Goal: Navigation & Orientation: Find specific page/section

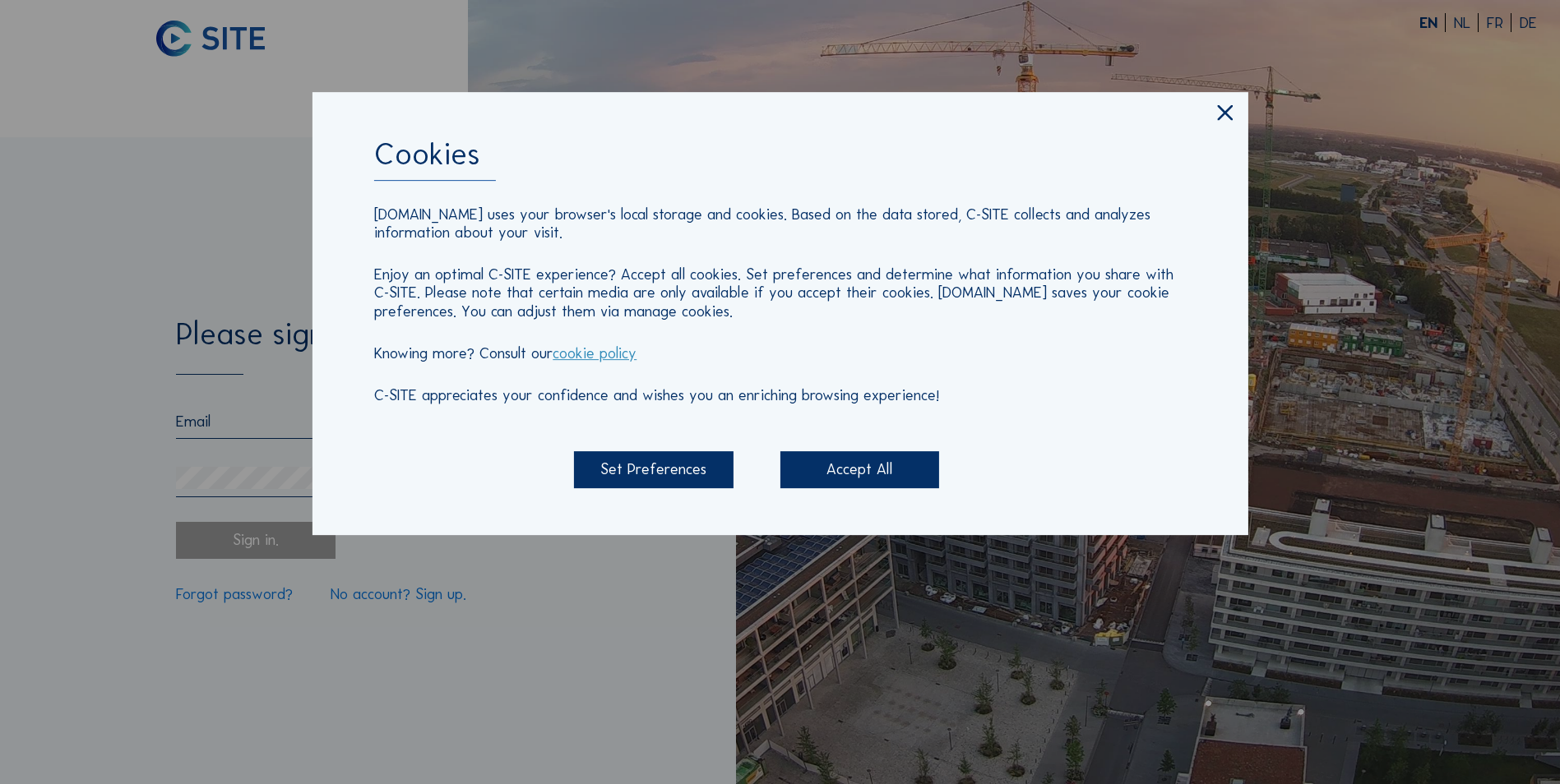
click at [870, 472] on div "Accept All" at bounding box center [860, 470] width 159 height 37
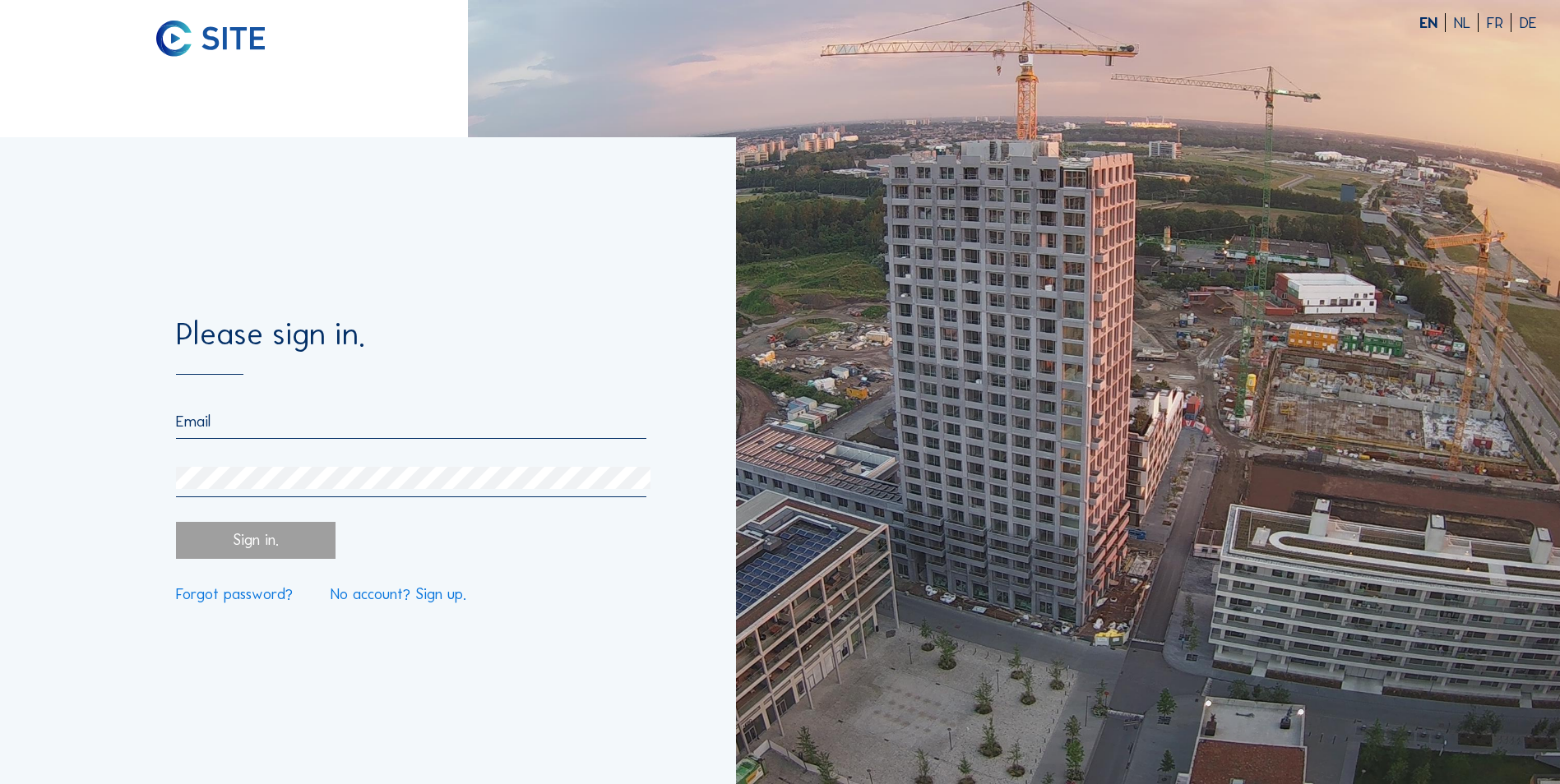
click at [254, 448] on div at bounding box center [411, 454] width 470 height 85
click at [274, 431] on input "email" at bounding box center [411, 421] width 470 height 19
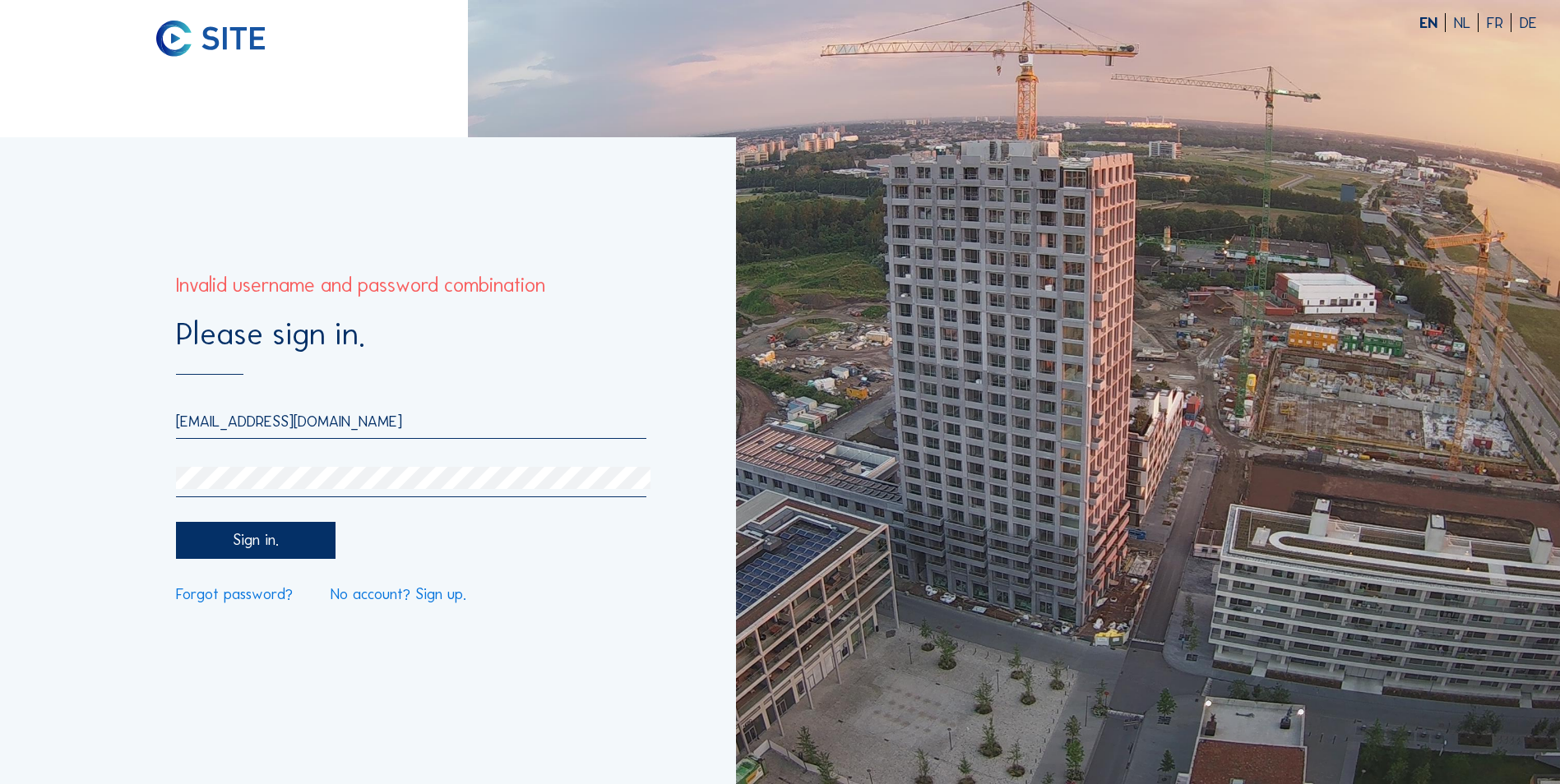
drag, startPoint x: 404, startPoint y: 413, endPoint x: 23, endPoint y: 413, distance: 381.0
click at [23, 413] on div "Please sign in. [EMAIL_ADDRESS][DOMAIN_NAME] Sign in. Forgot password? No accou…" at bounding box center [367, 460] width 735 height 647
paste input "jasper.degraeuwe"
type input "[EMAIL_ADDRESS][DOMAIN_NAME]"
click at [60, 471] on div "Please sign in. [EMAIL_ADDRESS][DOMAIN_NAME] Sign in. Forgot password? No accou…" at bounding box center [367, 460] width 735 height 647
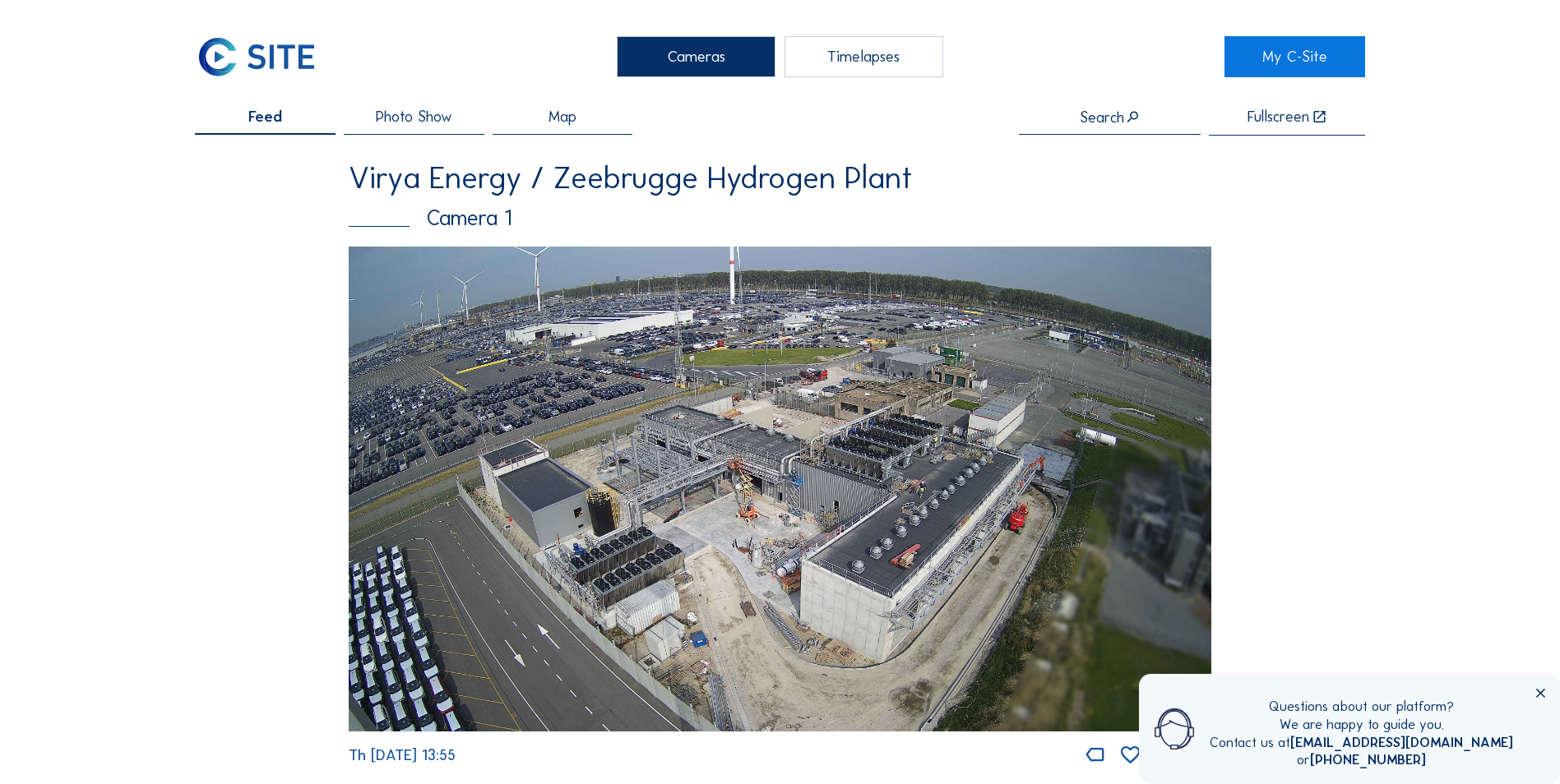
drag, startPoint x: 697, startPoint y: 566, endPoint x: 234, endPoint y: 564, distance: 463.0
click at [234, 564] on div "Feed Photo Show Map Search Fullscreen Virya Energy / Zeebrugge Hydrogen Plant C…" at bounding box center [780, 438] width 1170 height 659
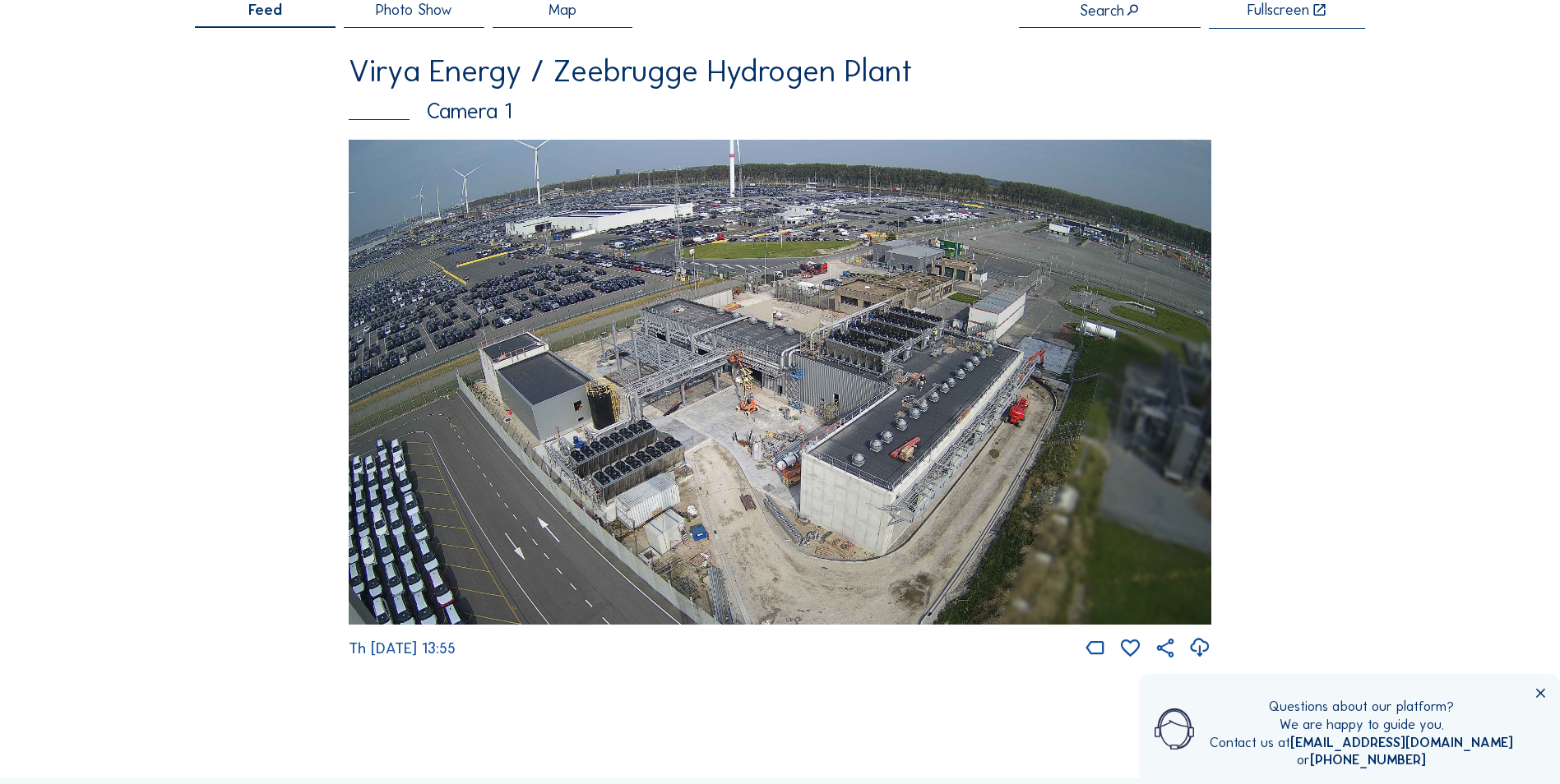
scroll to position [109, 0]
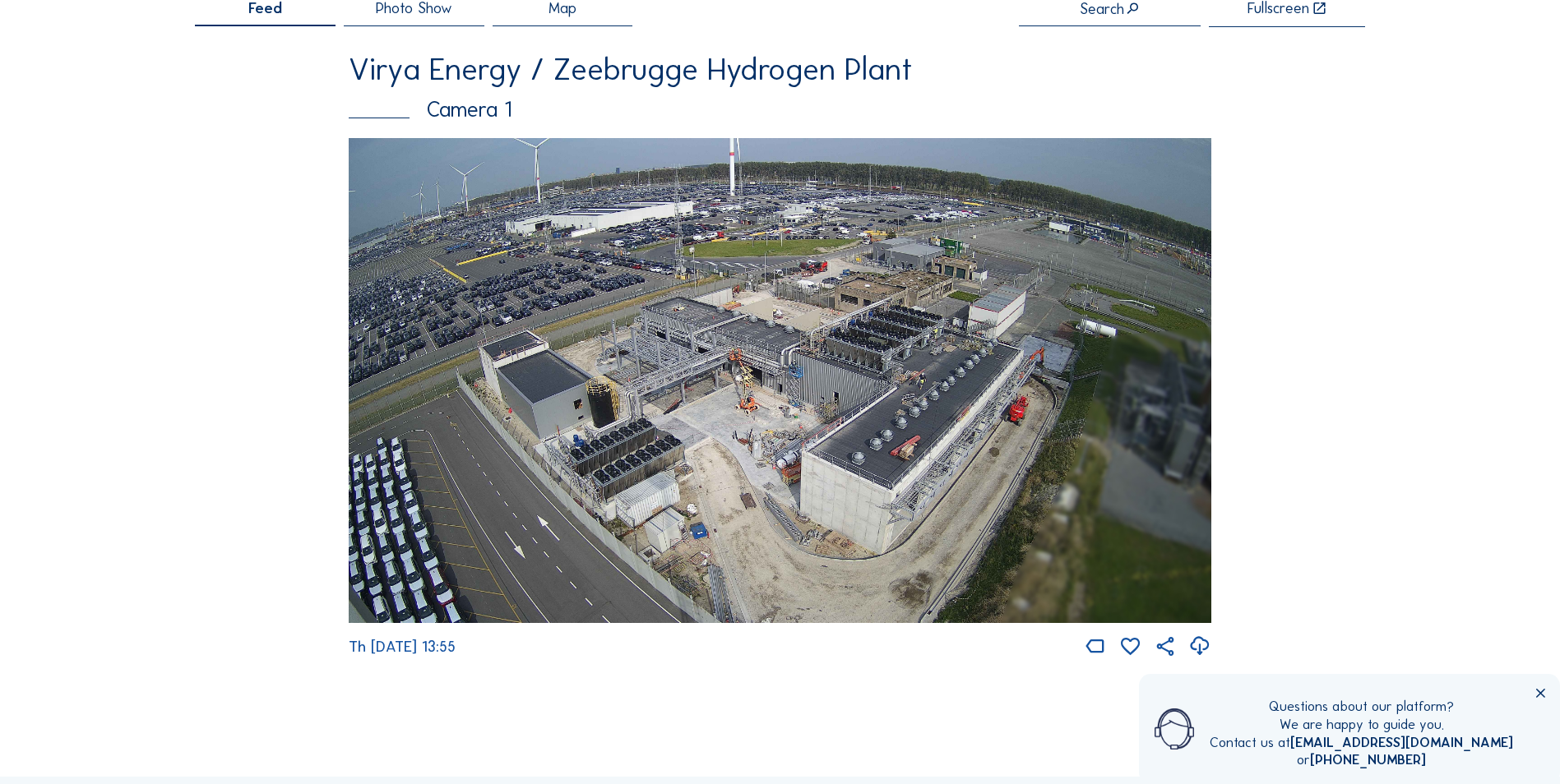
click at [1533, 699] on icon at bounding box center [1540, 694] width 16 height 16
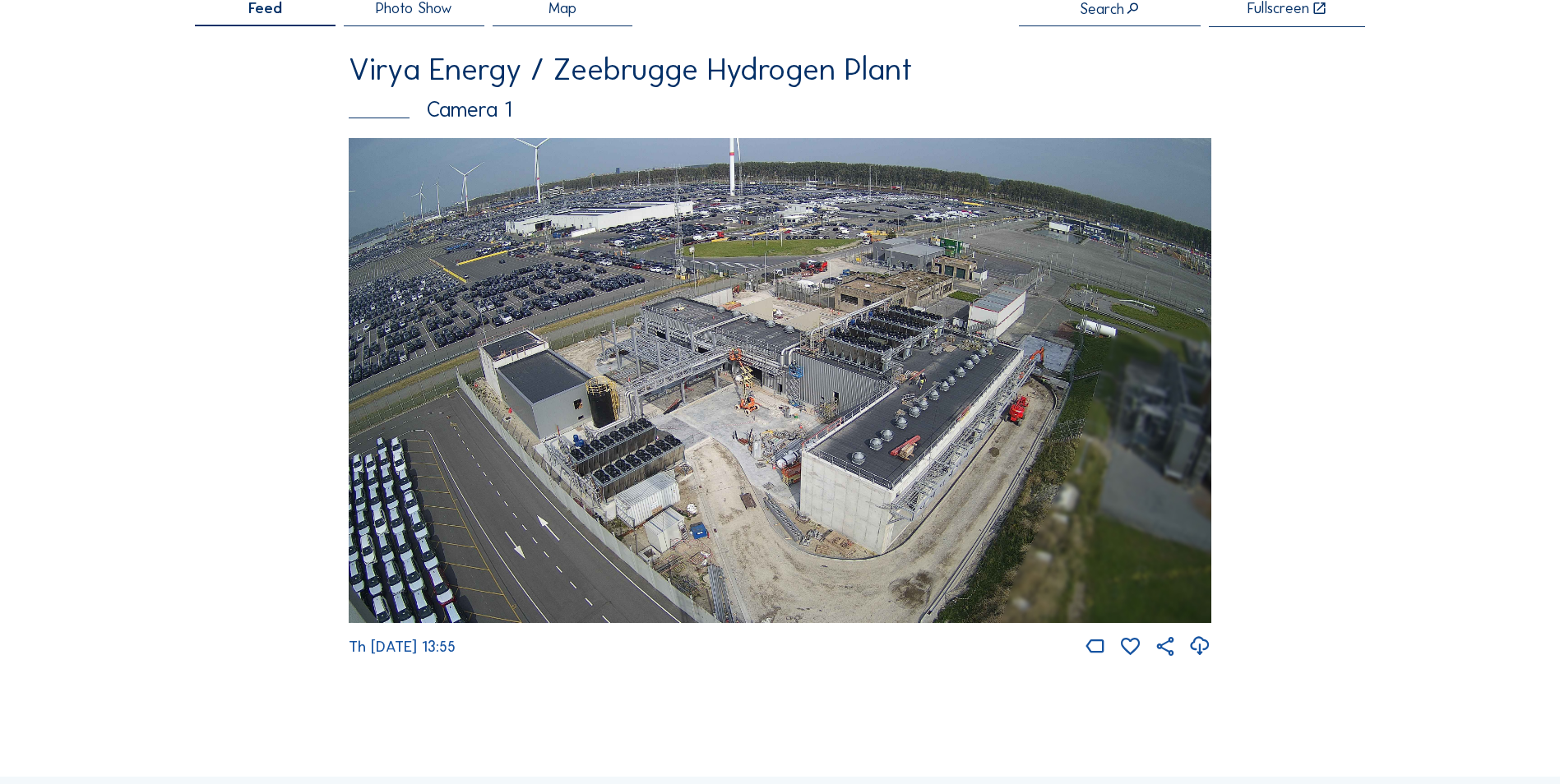
click at [904, 431] on img at bounding box center [780, 380] width 863 height 484
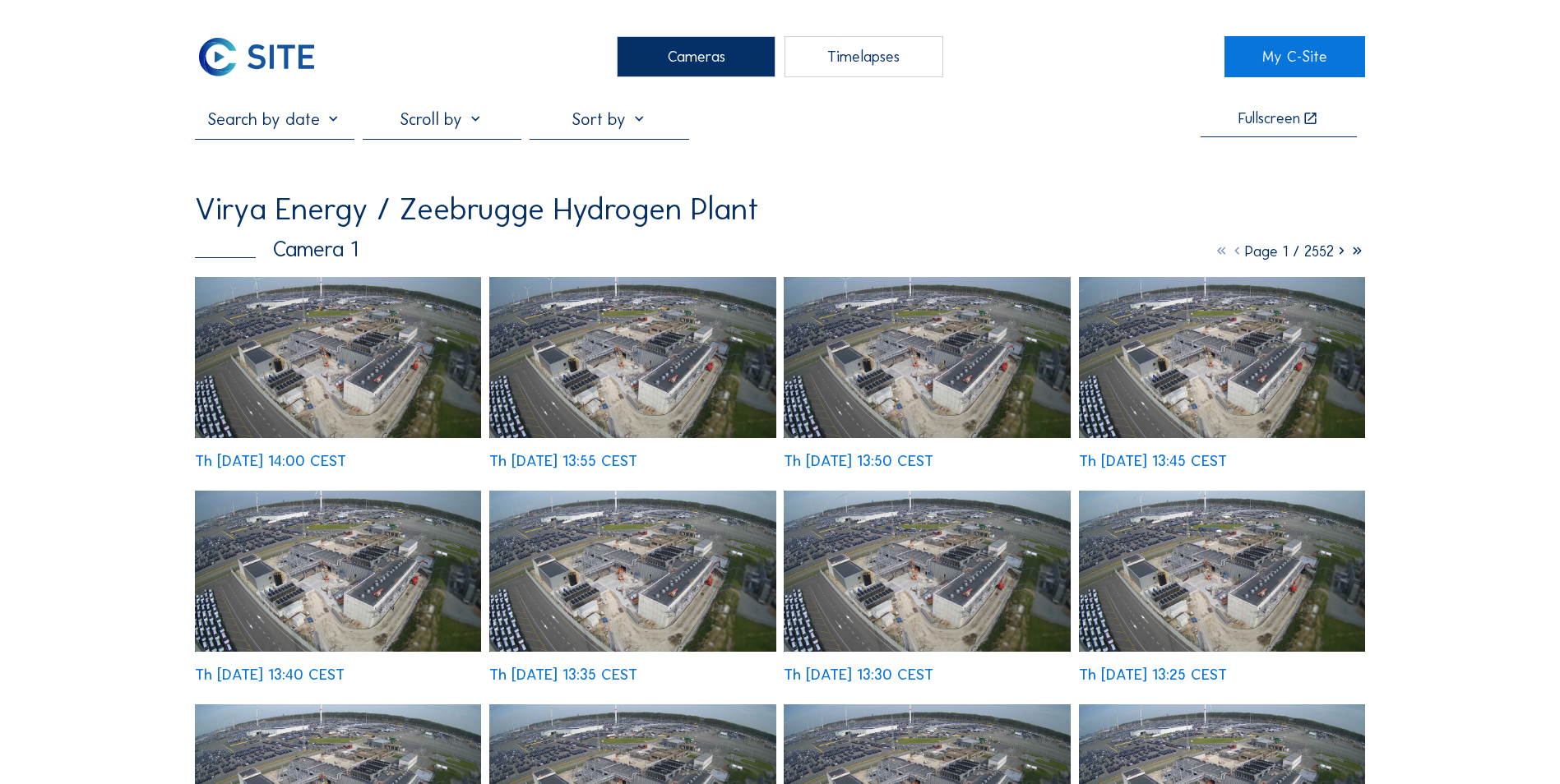
click at [315, 356] on img at bounding box center [338, 357] width 286 height 161
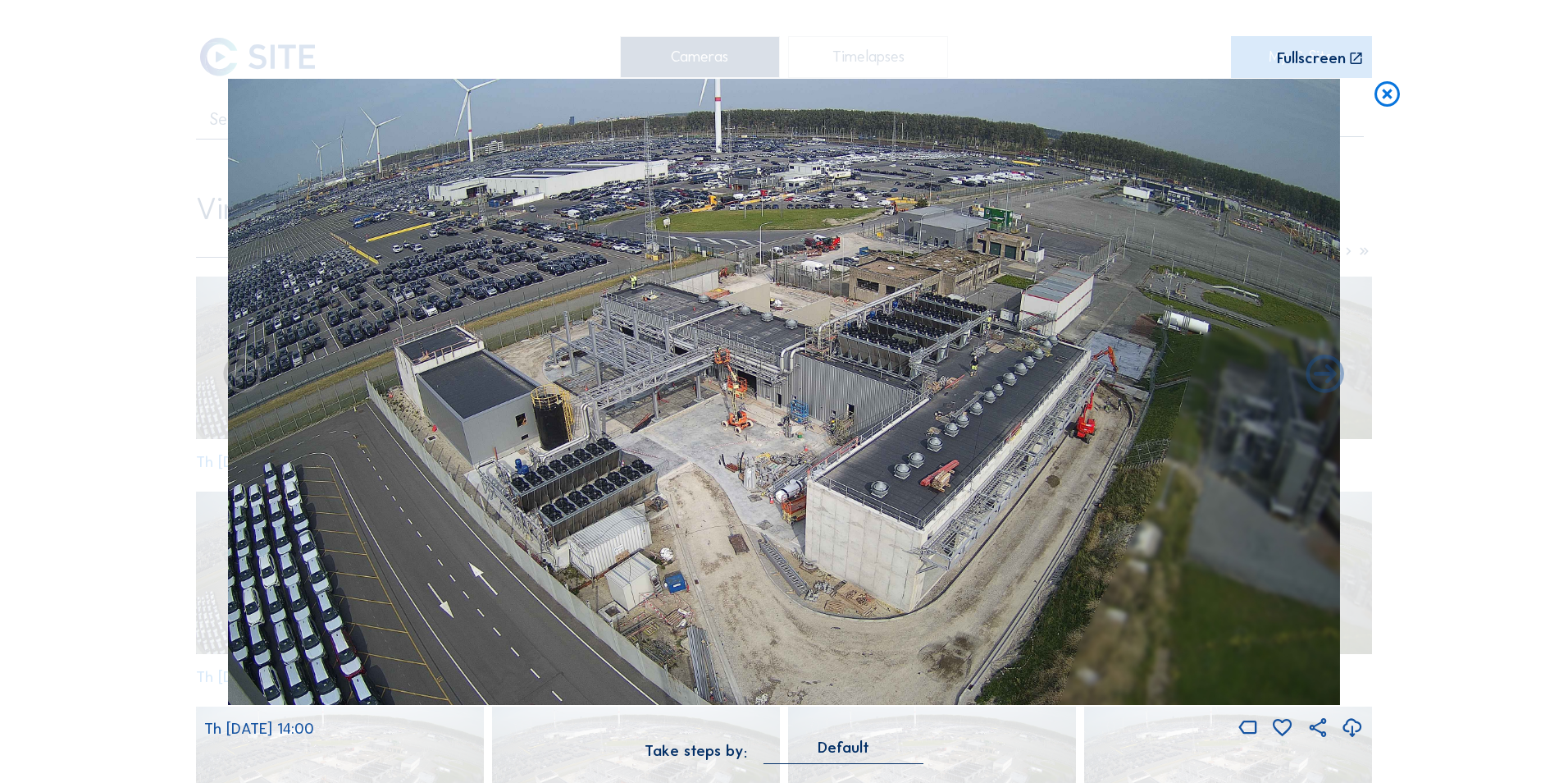
click at [1351, 729] on icon at bounding box center [1353, 727] width 23 height 28
click at [1487, 342] on div "Scroll to travel through time | Press 'Alt' Button + Scroll to Zoom | Click and…" at bounding box center [784, 391] width 1568 height 783
click at [1295, 64] on div "Fullscreen" at bounding box center [1311, 59] width 69 height 17
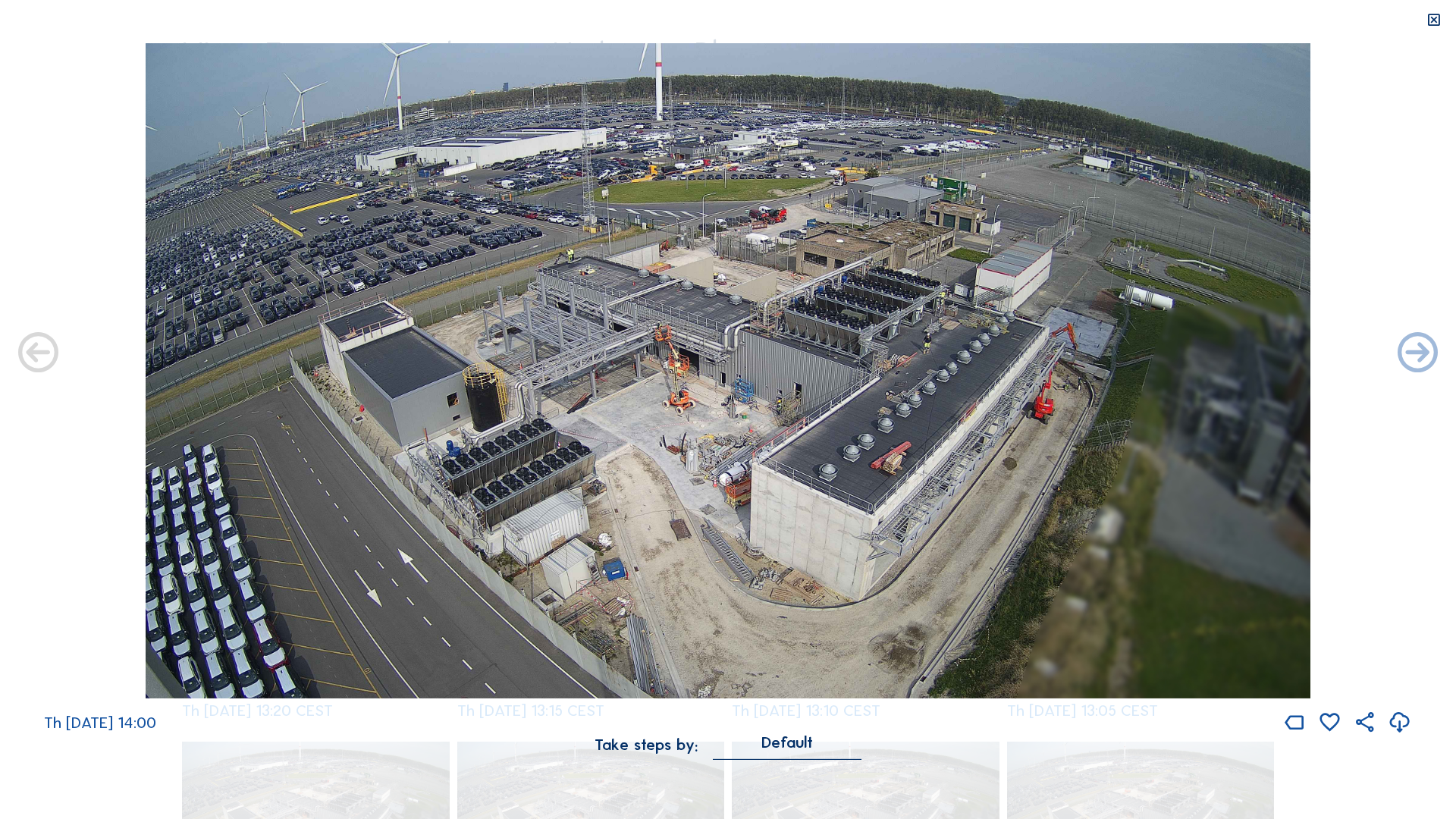
click at [772, 267] on img at bounding box center [728, 370] width 1165 height 655
